Goal: Information Seeking & Learning: Learn about a topic

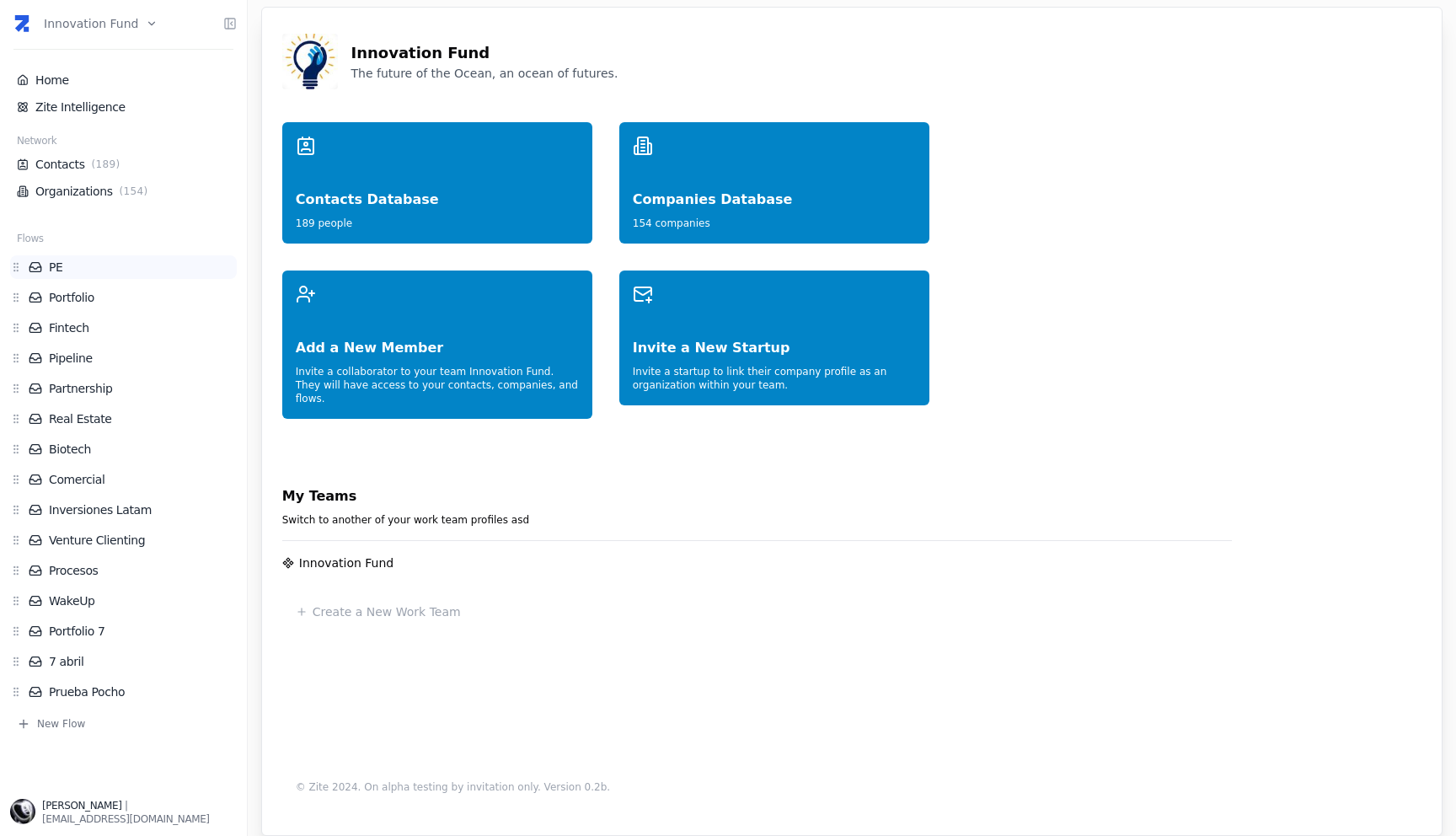
click at [68, 272] on link "PE" at bounding box center [132, 267] width 208 height 17
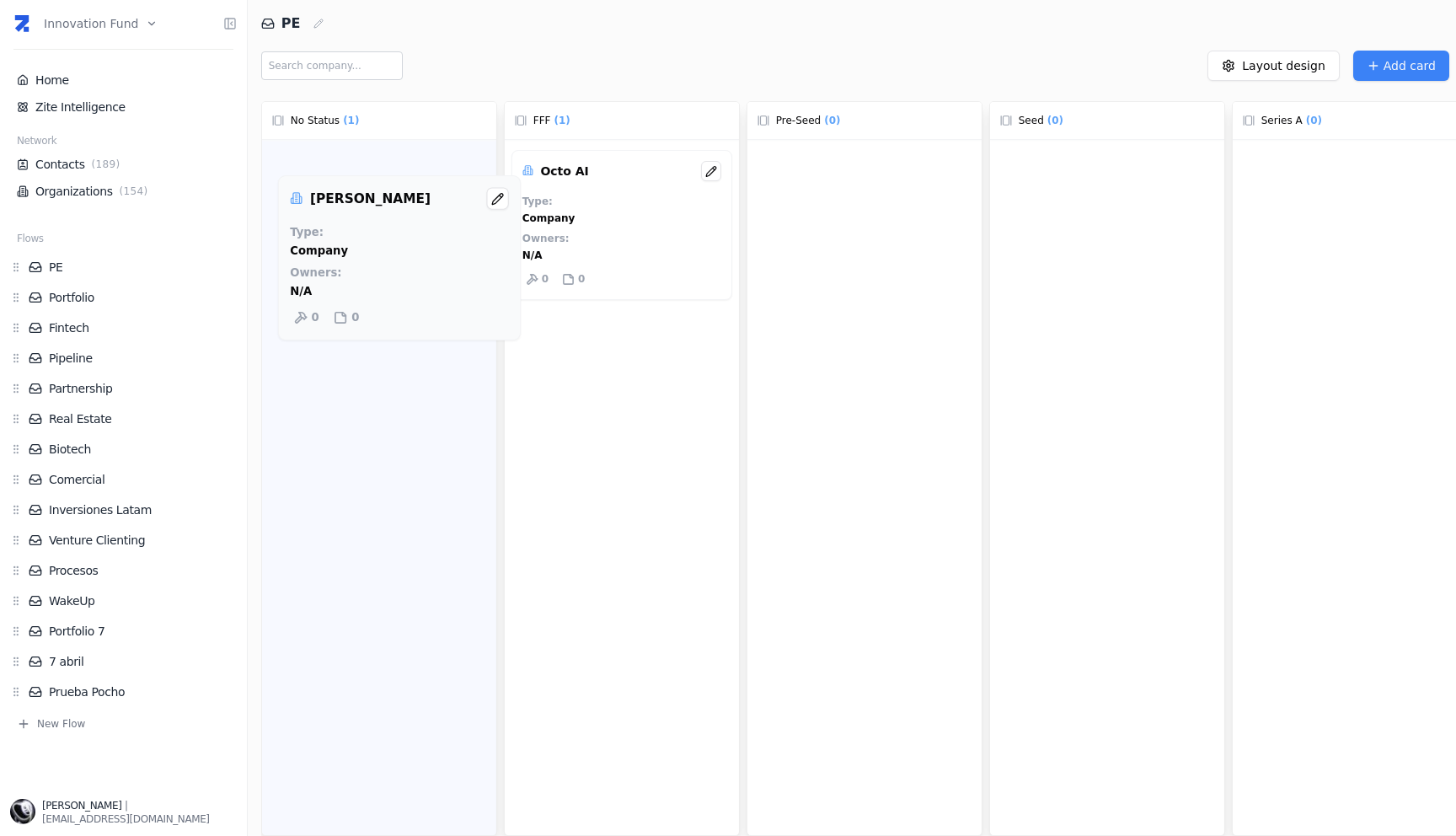
drag, startPoint x: 307, startPoint y: 192, endPoint x: 318, endPoint y: 227, distance: 36.7
click at [318, 227] on div "[PERSON_NAME] Type : Company Owners : N/A 0 0" at bounding box center [378, 507] width 234 height 733
click at [72, 187] on link "Organizations ( 154 )" at bounding box center [123, 191] width 213 height 17
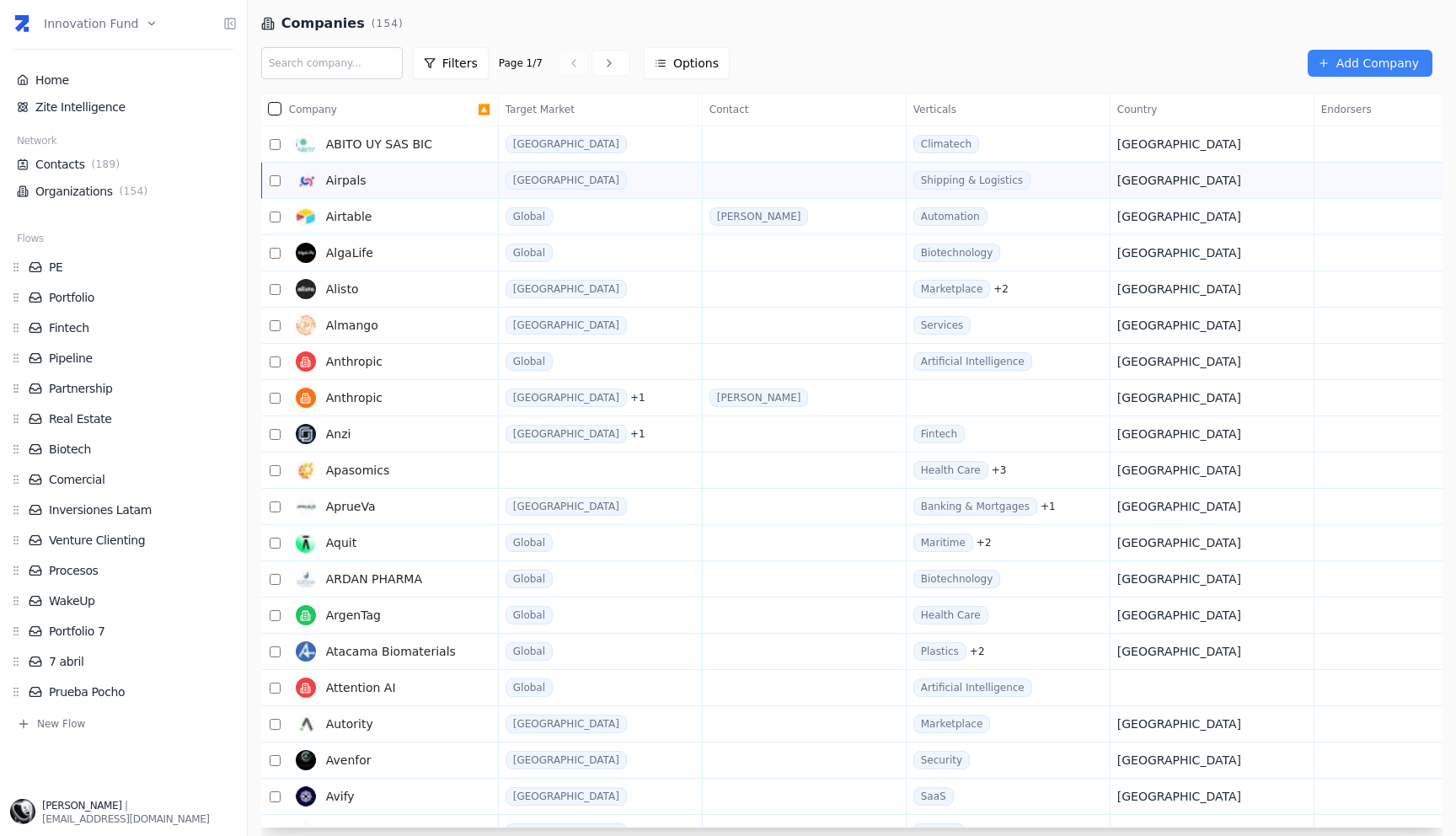
click at [376, 177] on link "Airpals" at bounding box center [383, 181] width 189 height 34
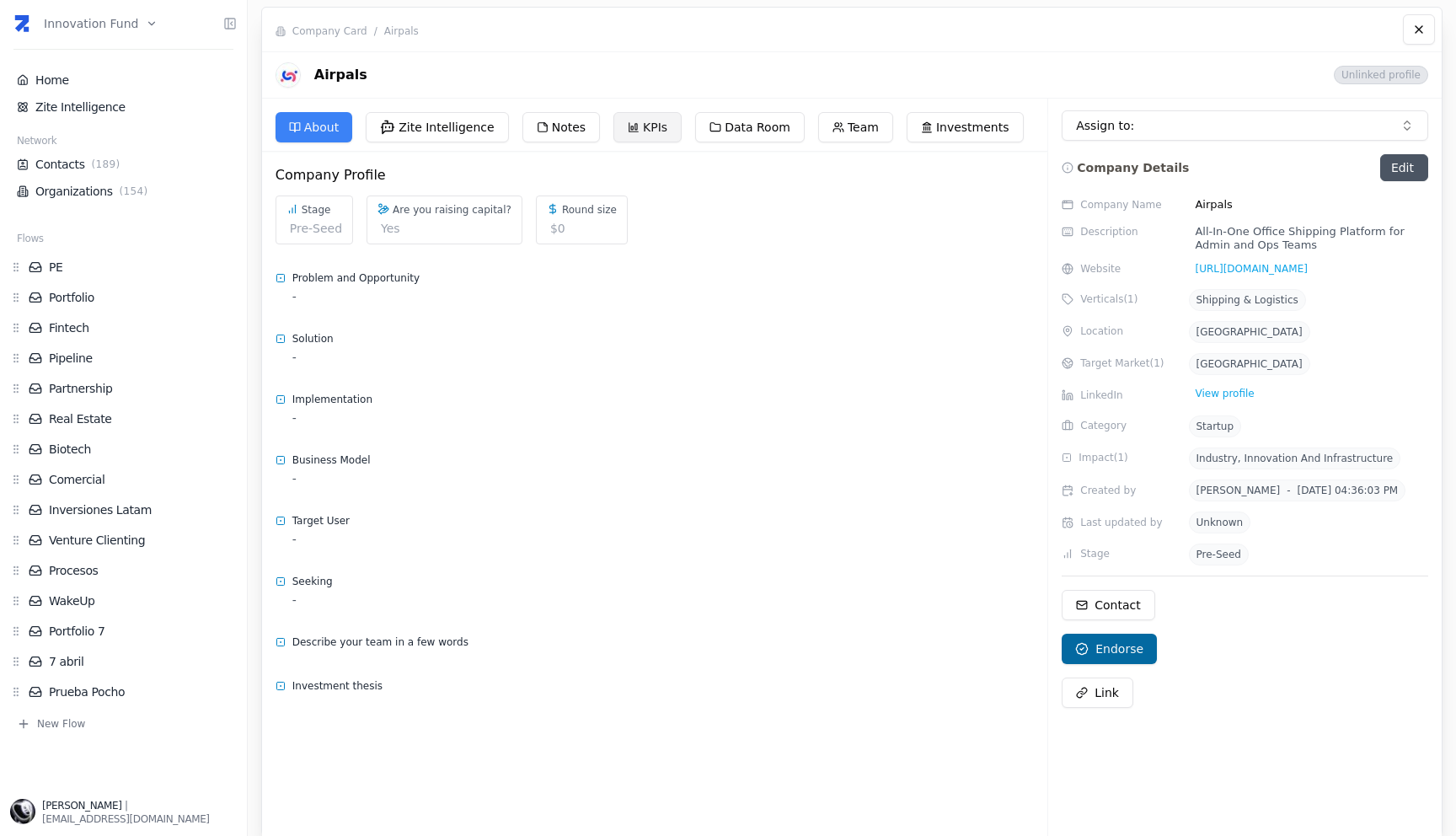
click at [645, 127] on button "KPIs" at bounding box center [647, 126] width 68 height 31
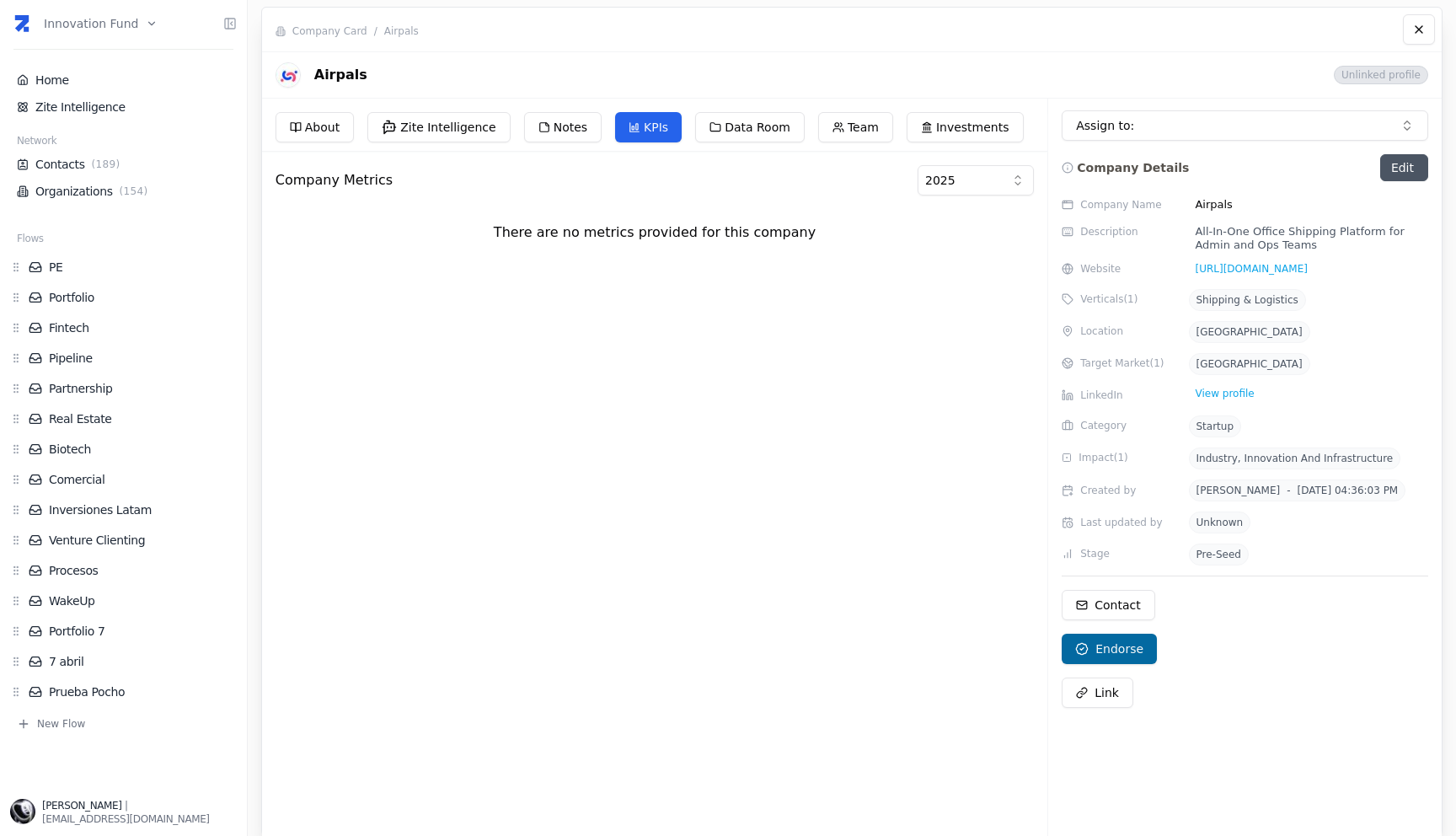
click at [645, 127] on button "KPIs" at bounding box center [648, 126] width 66 height 31
click at [697, 110] on div "About Zite Intelligence Notes KPIs Data Room Team Investments Company Metrics 2…" at bounding box center [655, 513] width 786 height 828
click at [748, 134] on button "Data Room" at bounding box center [750, 126] width 110 height 31
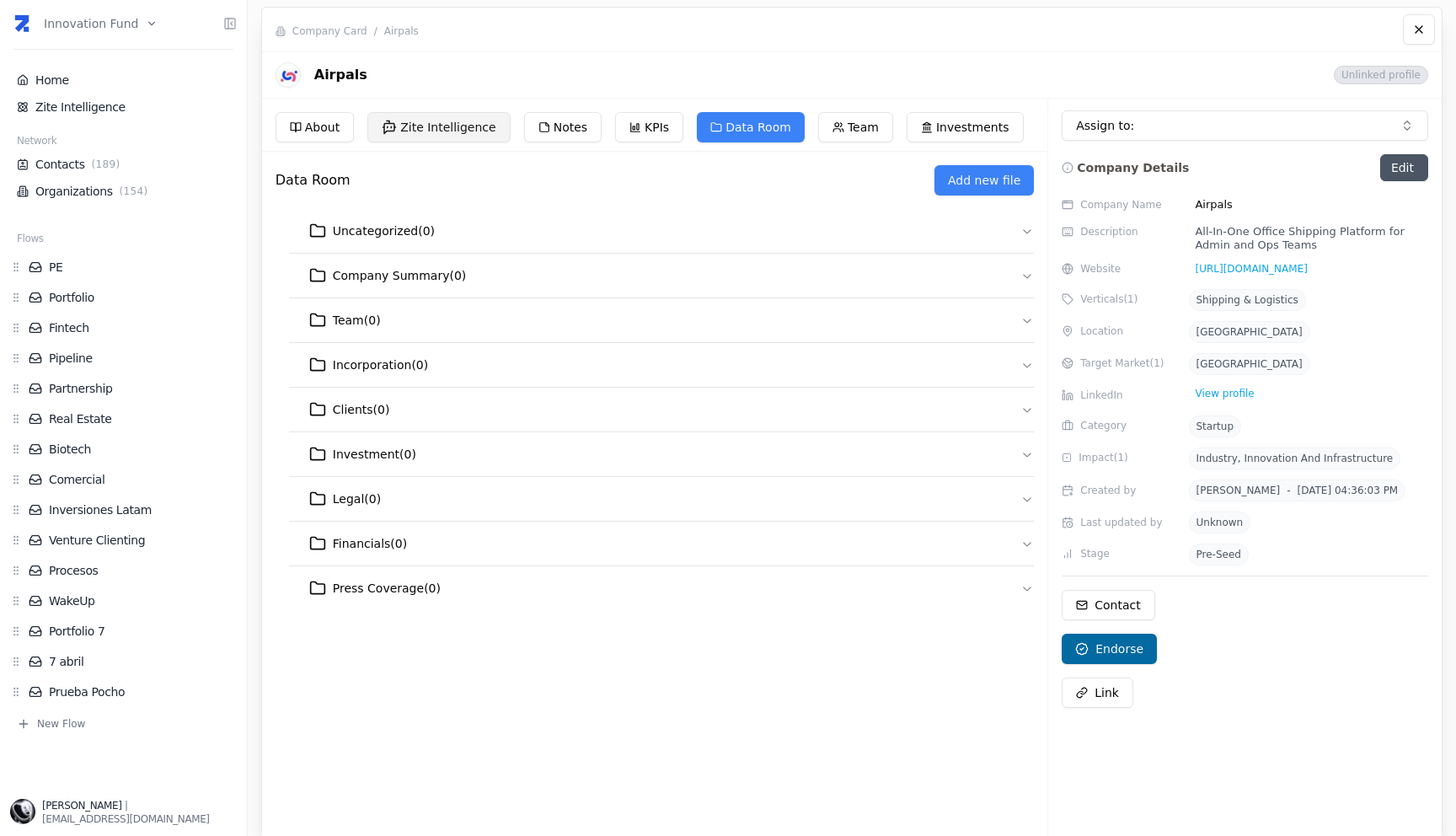
click at [434, 129] on button "Zite Intelligence" at bounding box center [439, 126] width 143 height 31
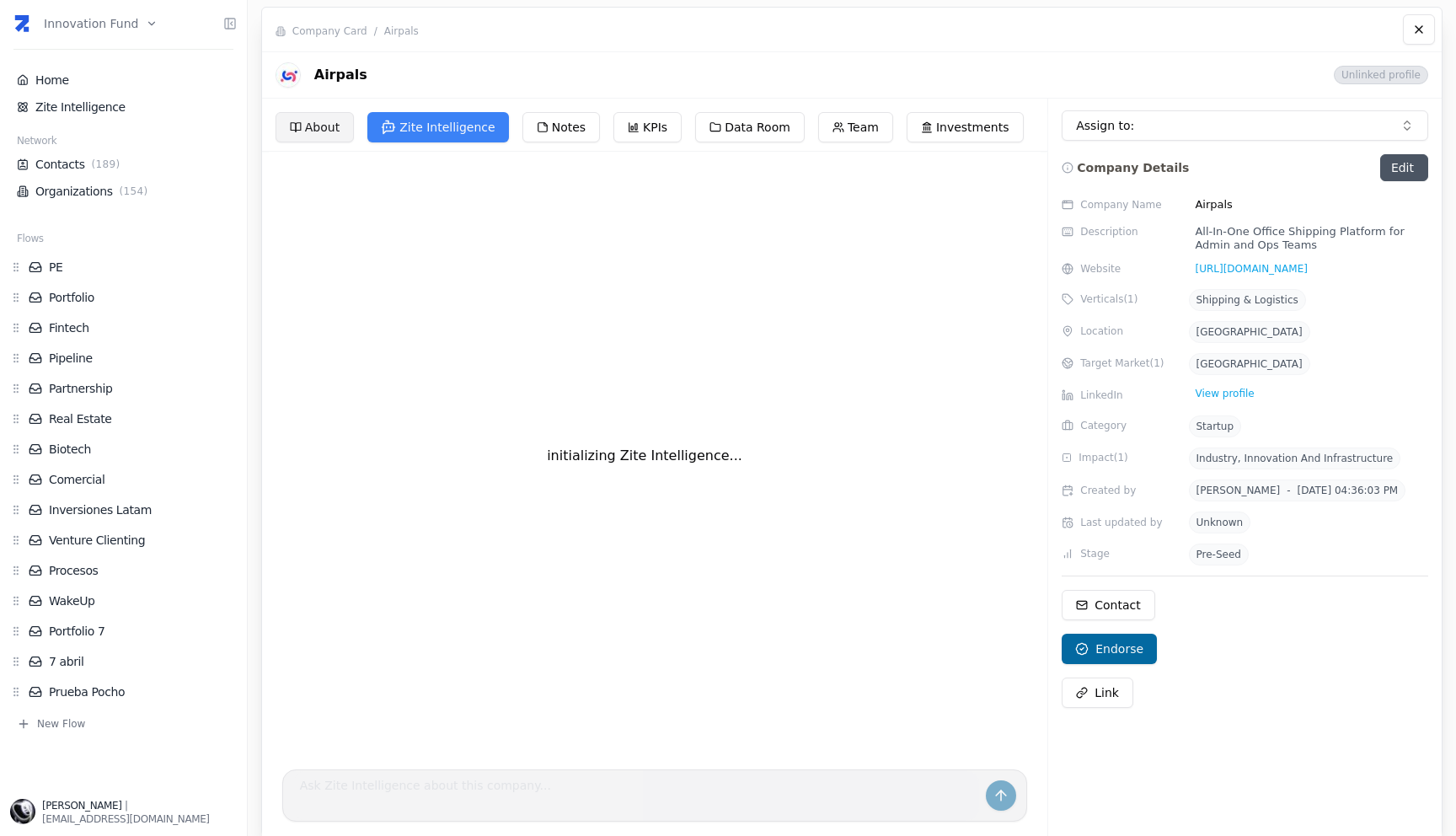
click at [318, 132] on button "About" at bounding box center [314, 126] width 78 height 31
